Goal: Information Seeking & Learning: Find specific fact

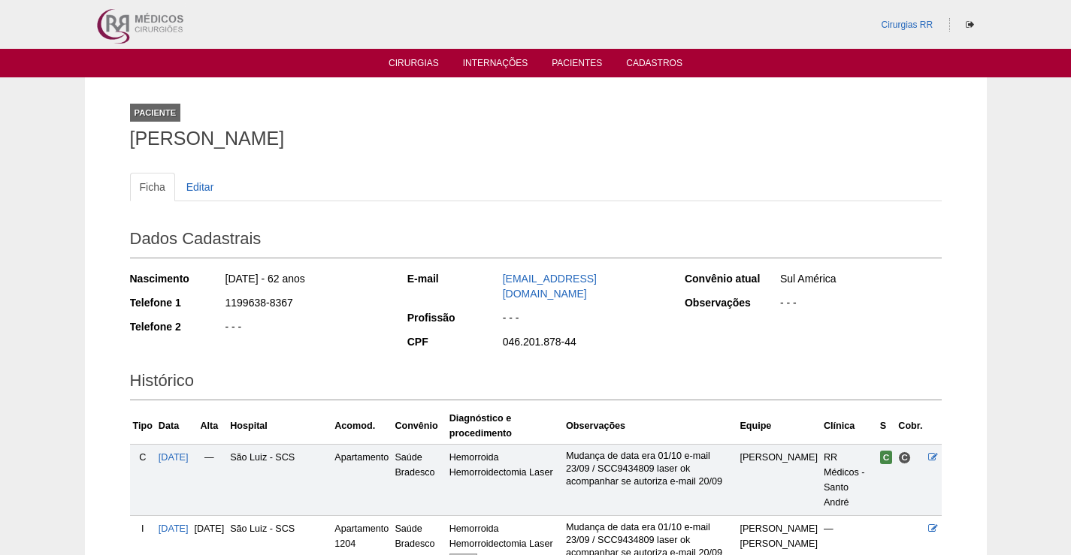
scroll to position [225, 0]
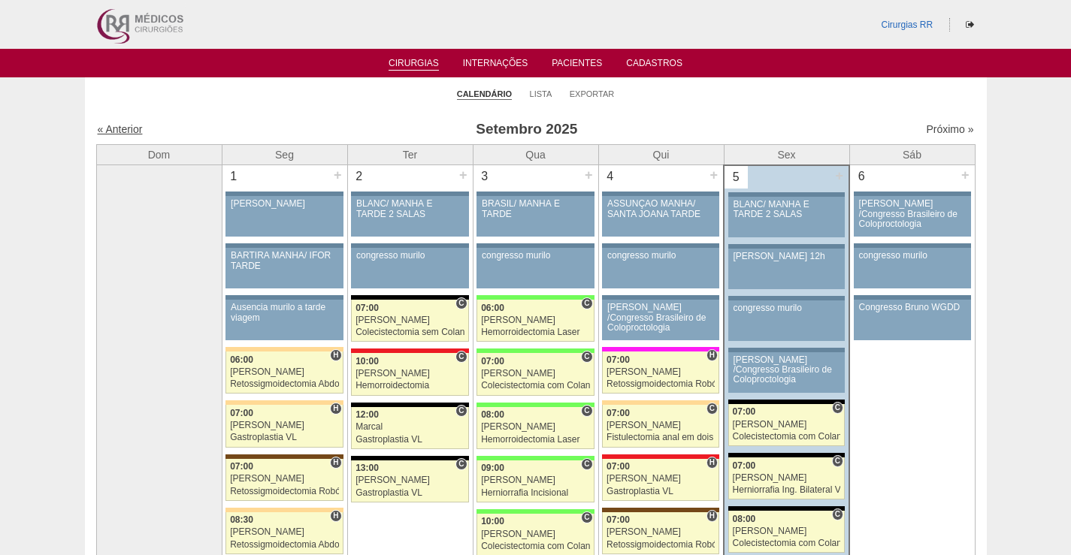
click at [139, 134] on link "« Anterior" at bounding box center [120, 129] width 45 height 12
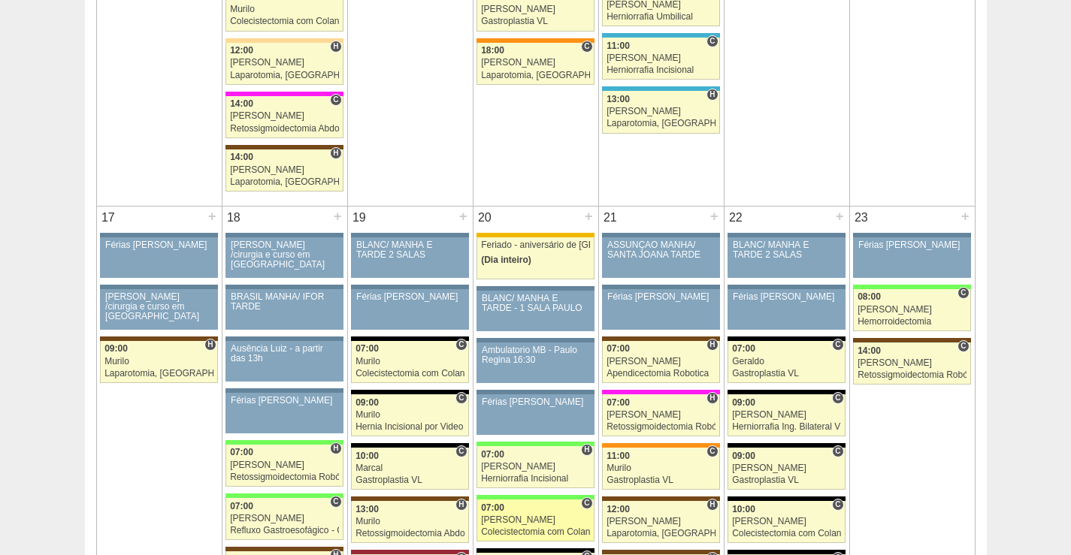
scroll to position [2254, 0]
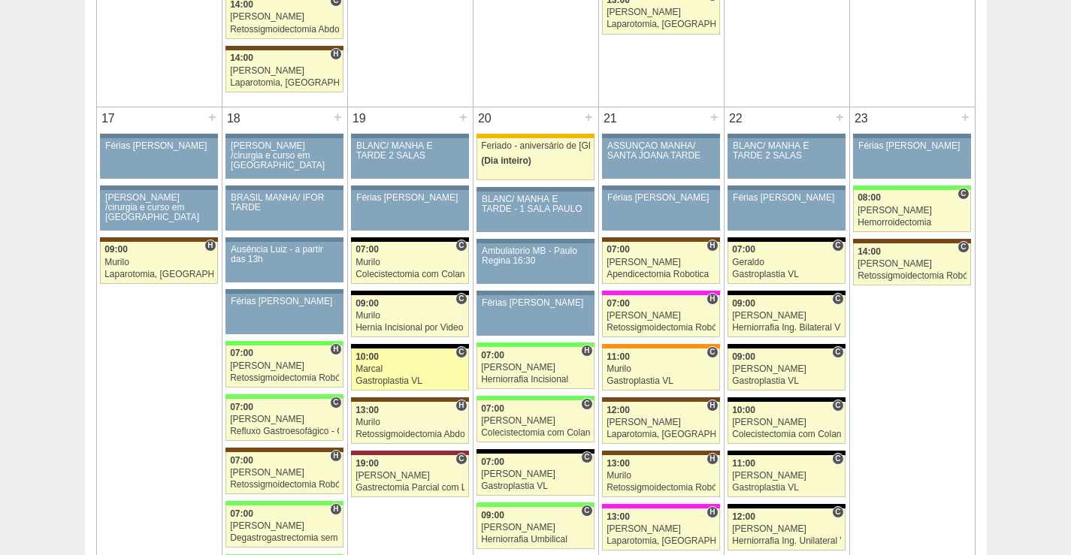
click at [394, 364] on div "Marcal" at bounding box center [409, 369] width 109 height 10
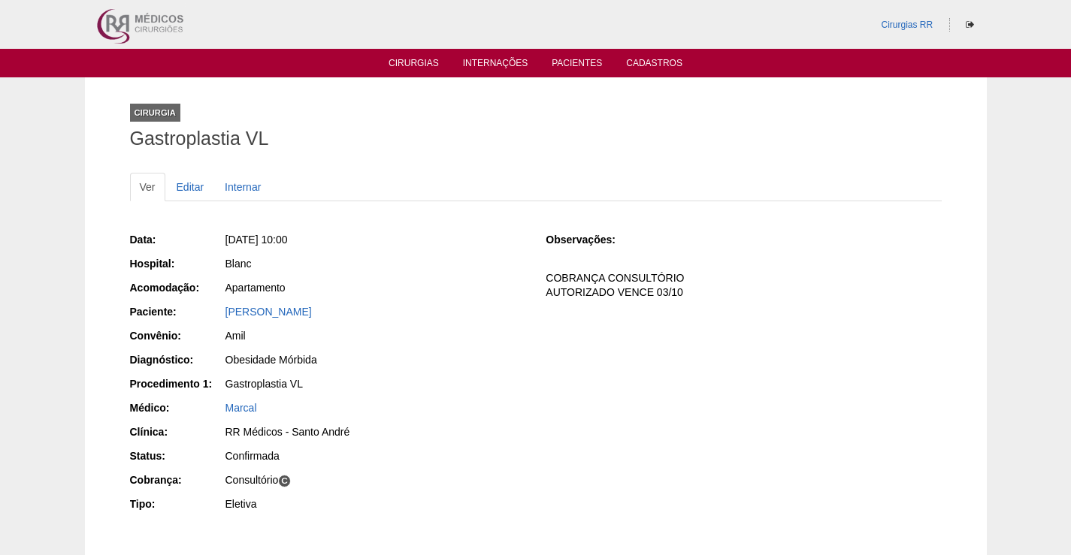
drag, startPoint x: 212, startPoint y: 311, endPoint x: 509, endPoint y: 321, distance: 296.9
click at [509, 321] on div "Paciente: Fernanda Maria Palmieri Carvalho de Godoy" at bounding box center [327, 313] width 395 height 19
copy div "Paciente: Fernanda Maria Palmieri Carvalho de Godoy"
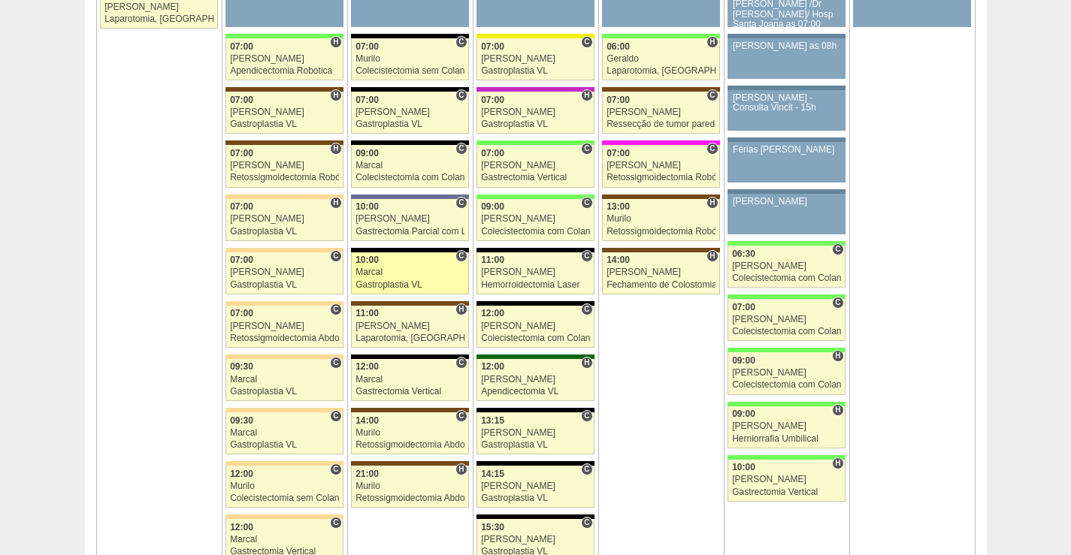
scroll to position [3456, 0]
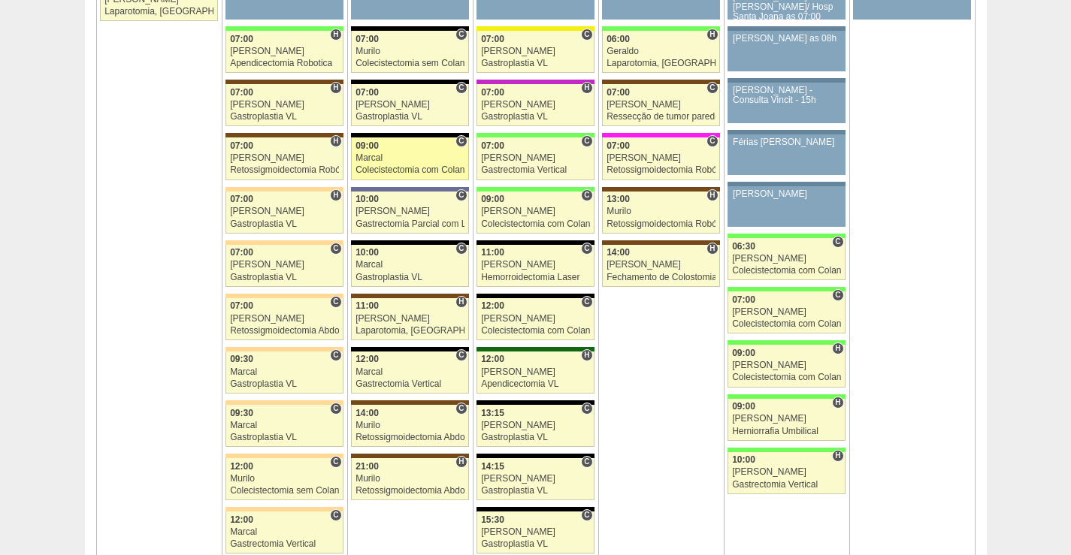
click at [415, 152] on link "88438 Cirurgias RR C 09:00 Marcal Colecistectomia com Colangiografia VL Hospita…" at bounding box center [409, 158] width 117 height 42
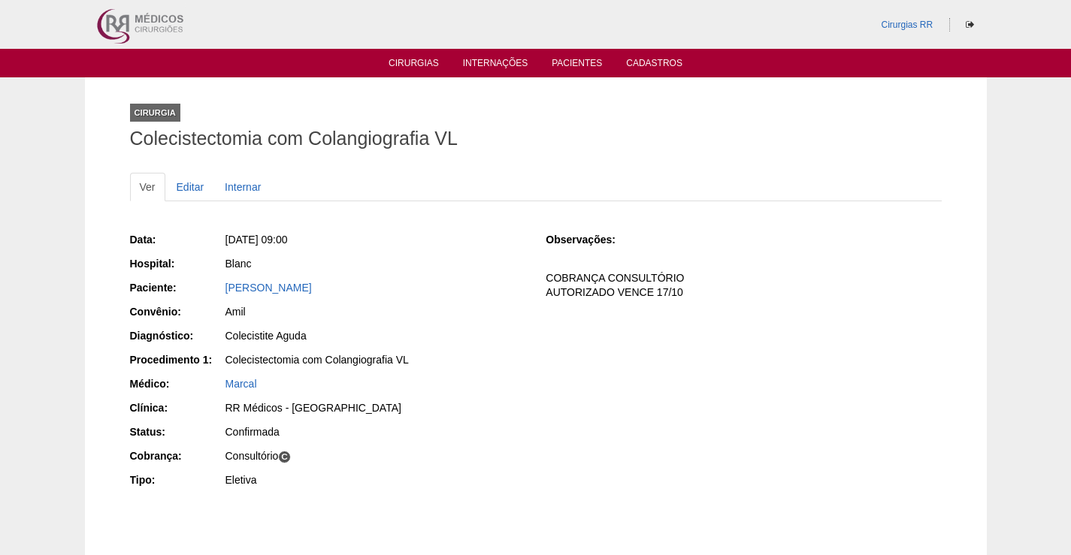
drag, startPoint x: 354, startPoint y: 289, endPoint x: 201, endPoint y: 322, distance: 156.8
click at [204, 295] on div "Paciente: [PERSON_NAME]" at bounding box center [327, 289] width 395 height 19
copy div "Paciente: [PERSON_NAME]"
